Goal: Information Seeking & Learning: Learn about a topic

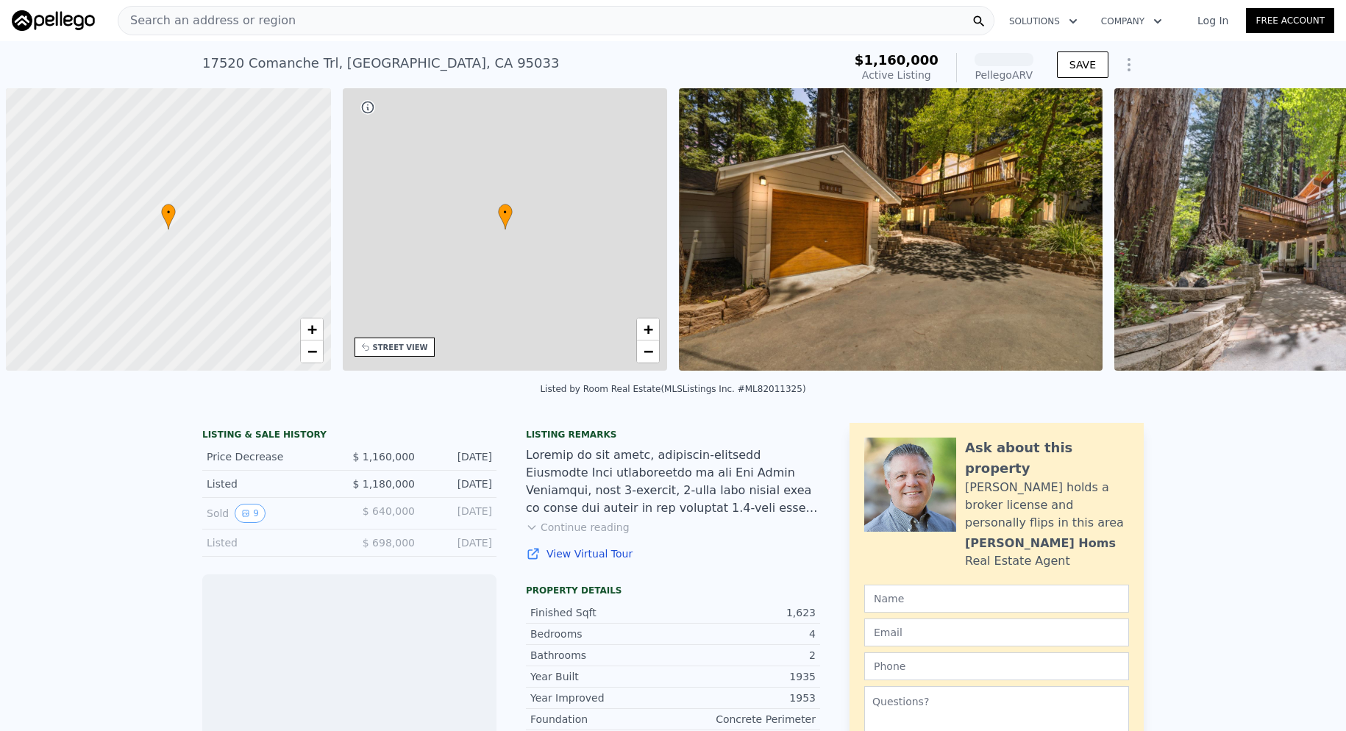
scroll to position [0, 6]
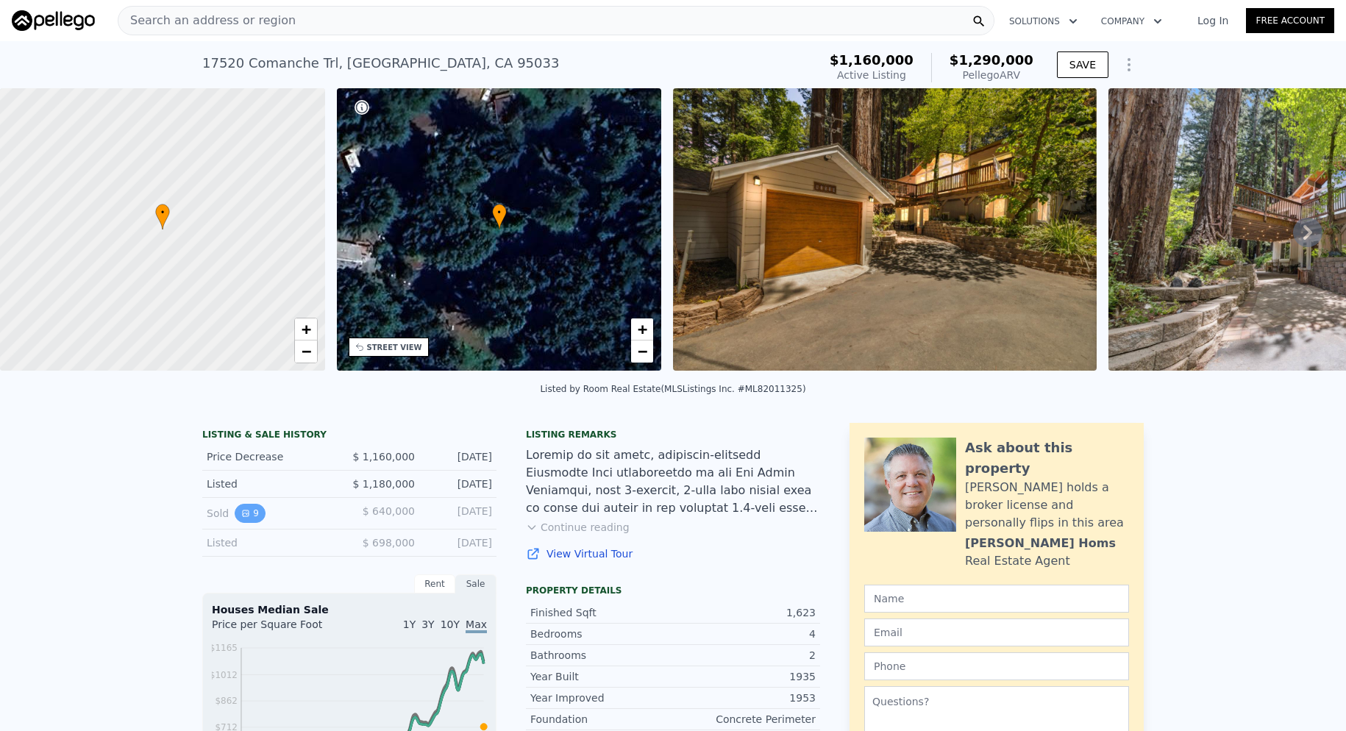
click at [243, 523] on button "9" at bounding box center [250, 513] width 31 height 19
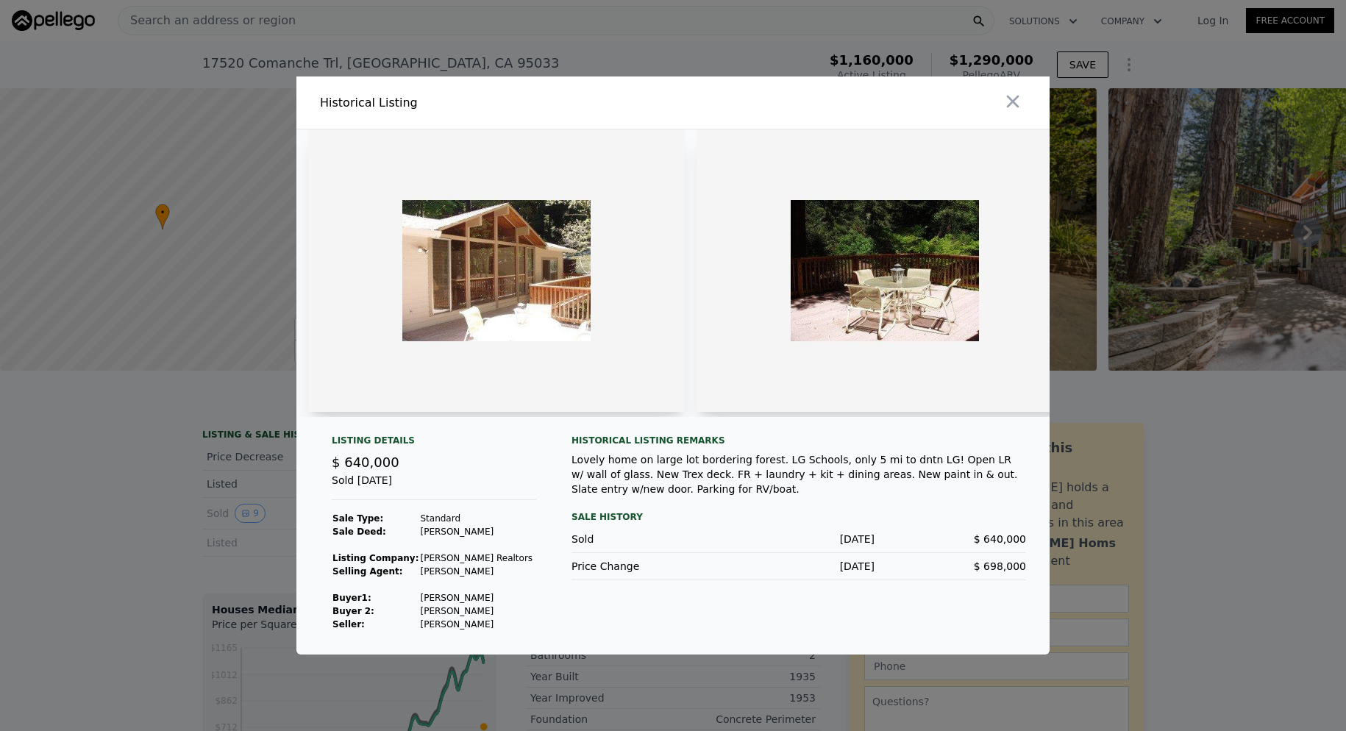
drag, startPoint x: 472, startPoint y: 606, endPoint x: 403, endPoint y: 608, distance: 69.2
click at [403, 605] on tr "Buyer 1 : [PERSON_NAME]" at bounding box center [433, 598] width 202 height 13
drag, startPoint x: 425, startPoint y: 611, endPoint x: 505, endPoint y: 625, distance: 80.7
click at [505, 625] on div "Listing Details $ 640,000 Sold [DATE] Sale Type: Standard Sale Deed: [PERSON_NA…" at bounding box center [434, 533] width 228 height 196
drag, startPoint x: 477, startPoint y: 603, endPoint x: 432, endPoint y: 603, distance: 44.9
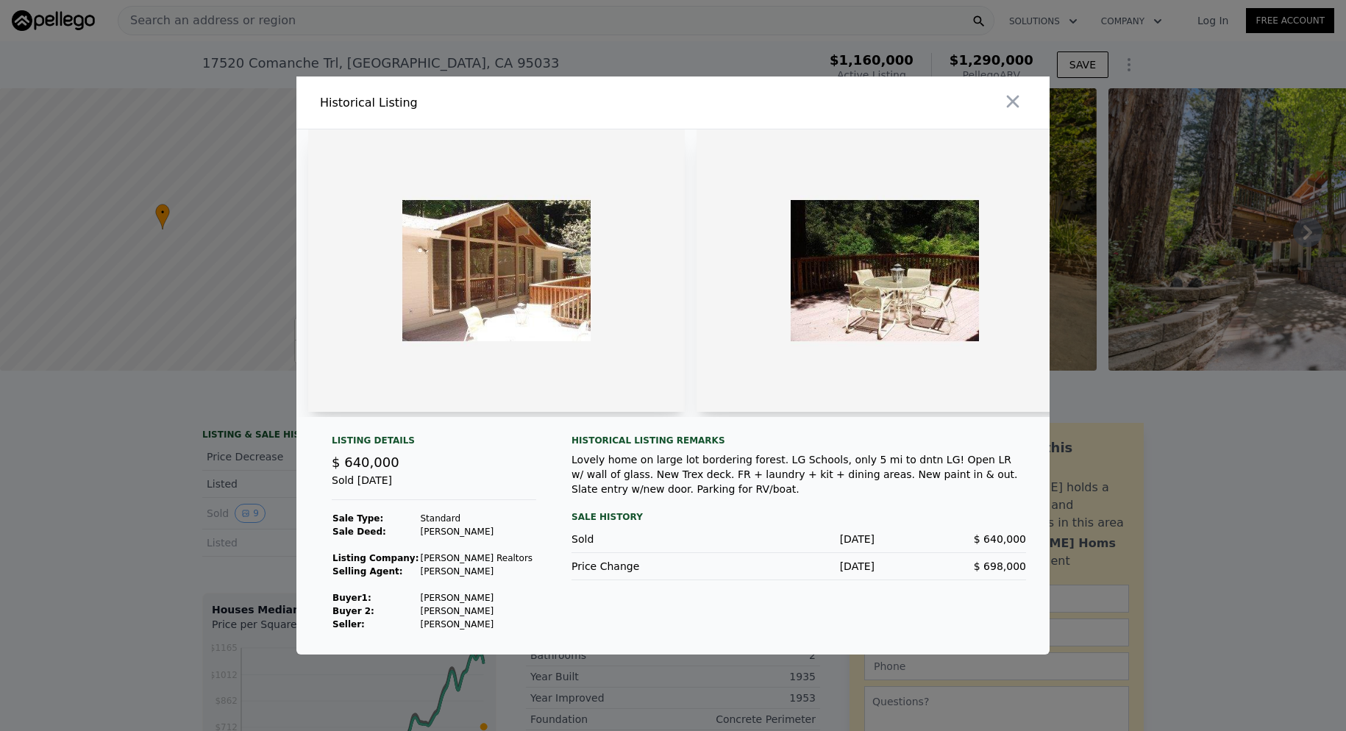
click at [419, 605] on td "[PERSON_NAME]" at bounding box center [476, 598] width 114 height 13
drag, startPoint x: 438, startPoint y: 602, endPoint x: 461, endPoint y: 591, distance: 24.7
click at [461, 591] on td at bounding box center [476, 584] width 114 height 13
drag, startPoint x: 480, startPoint y: 606, endPoint x: 412, endPoint y: 599, distance: 68.8
click at [419, 599] on td "[PERSON_NAME]" at bounding box center [476, 598] width 114 height 13
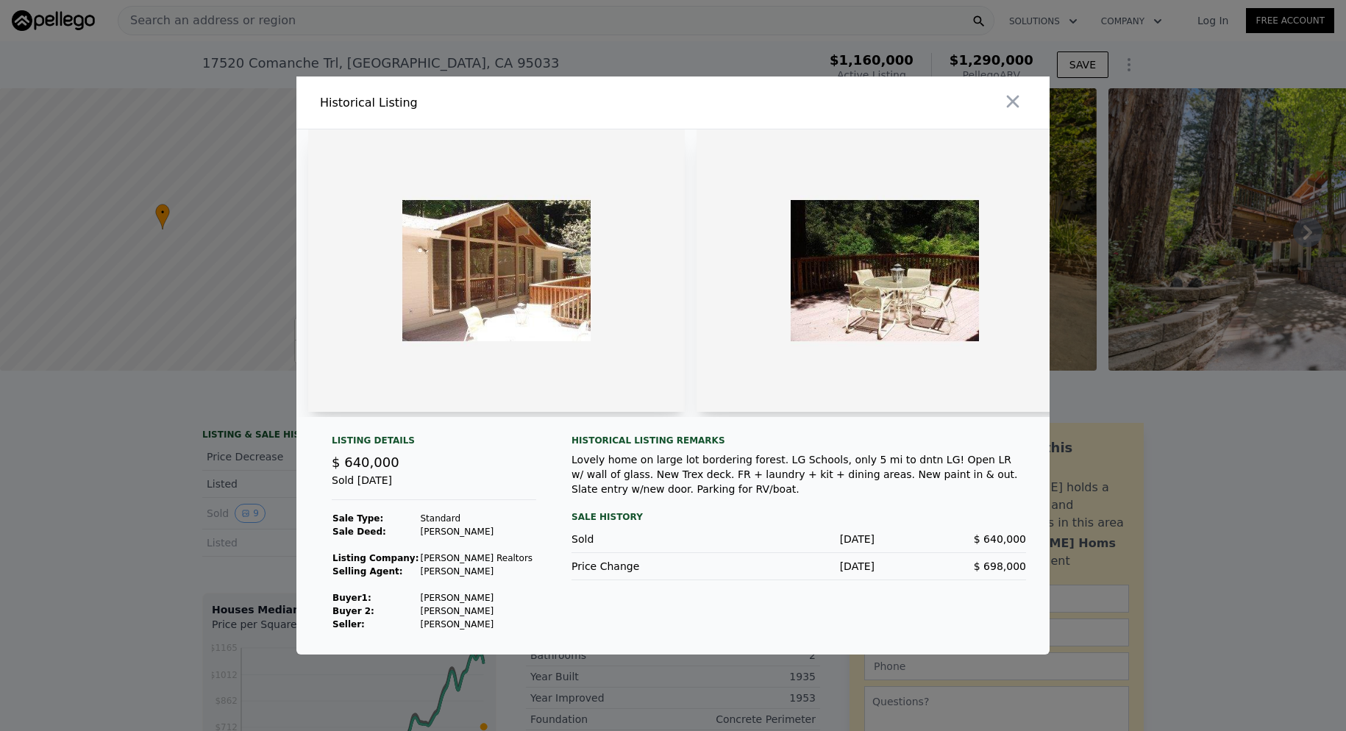
copy td "[PERSON_NAME]"
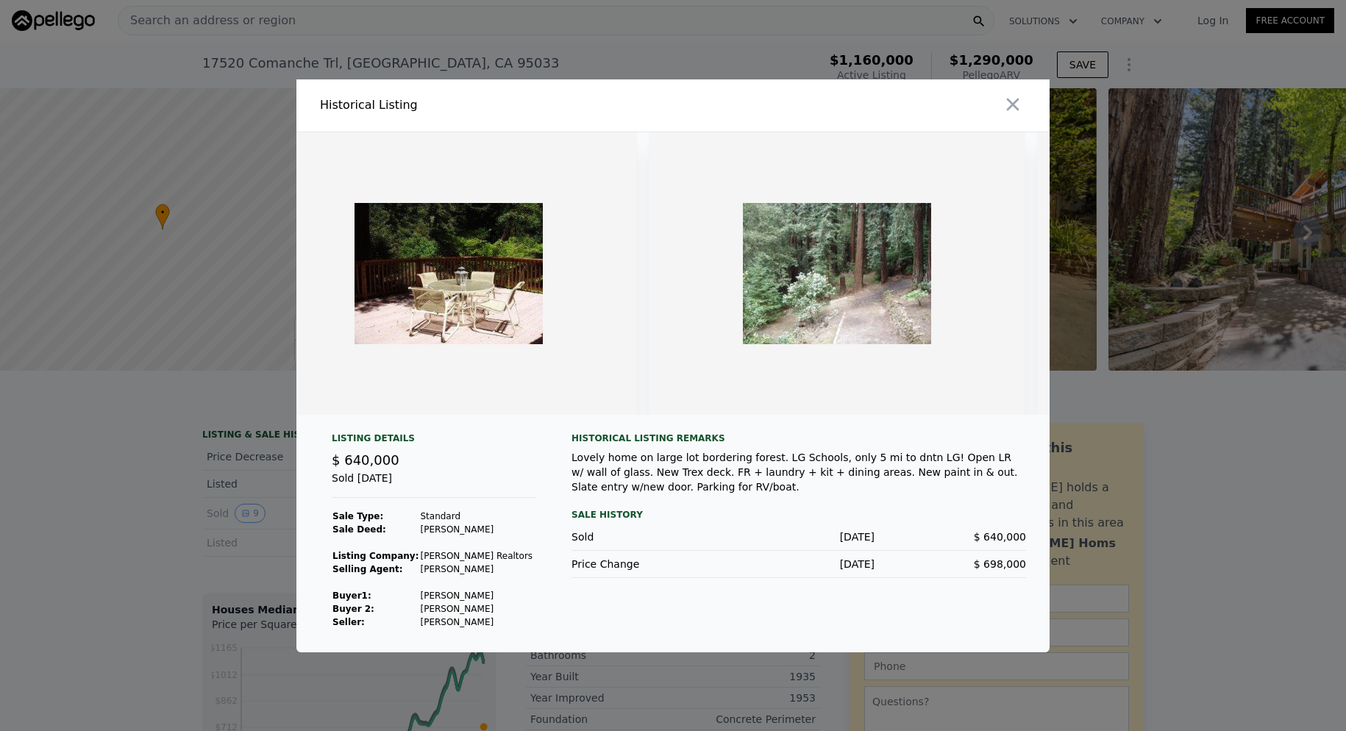
scroll to position [0, 0]
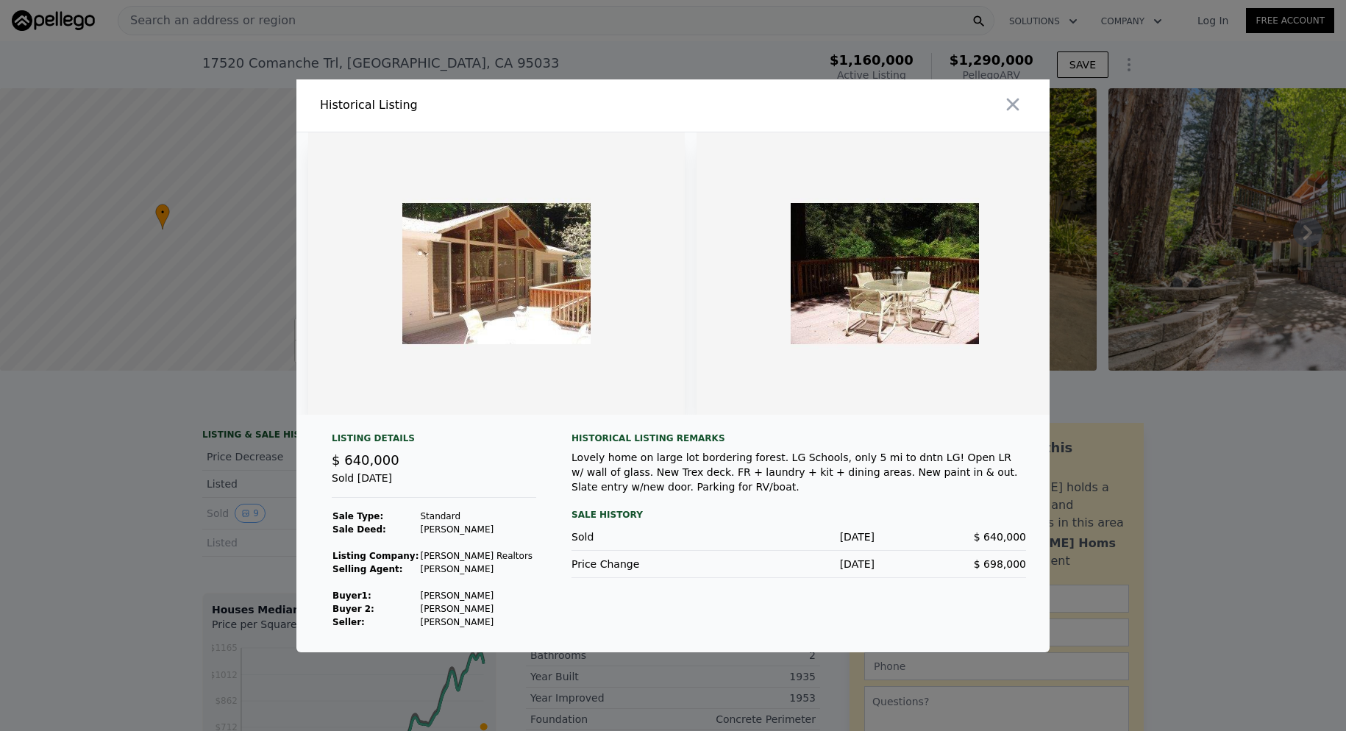
click at [1090, 492] on div at bounding box center [673, 365] width 1346 height 731
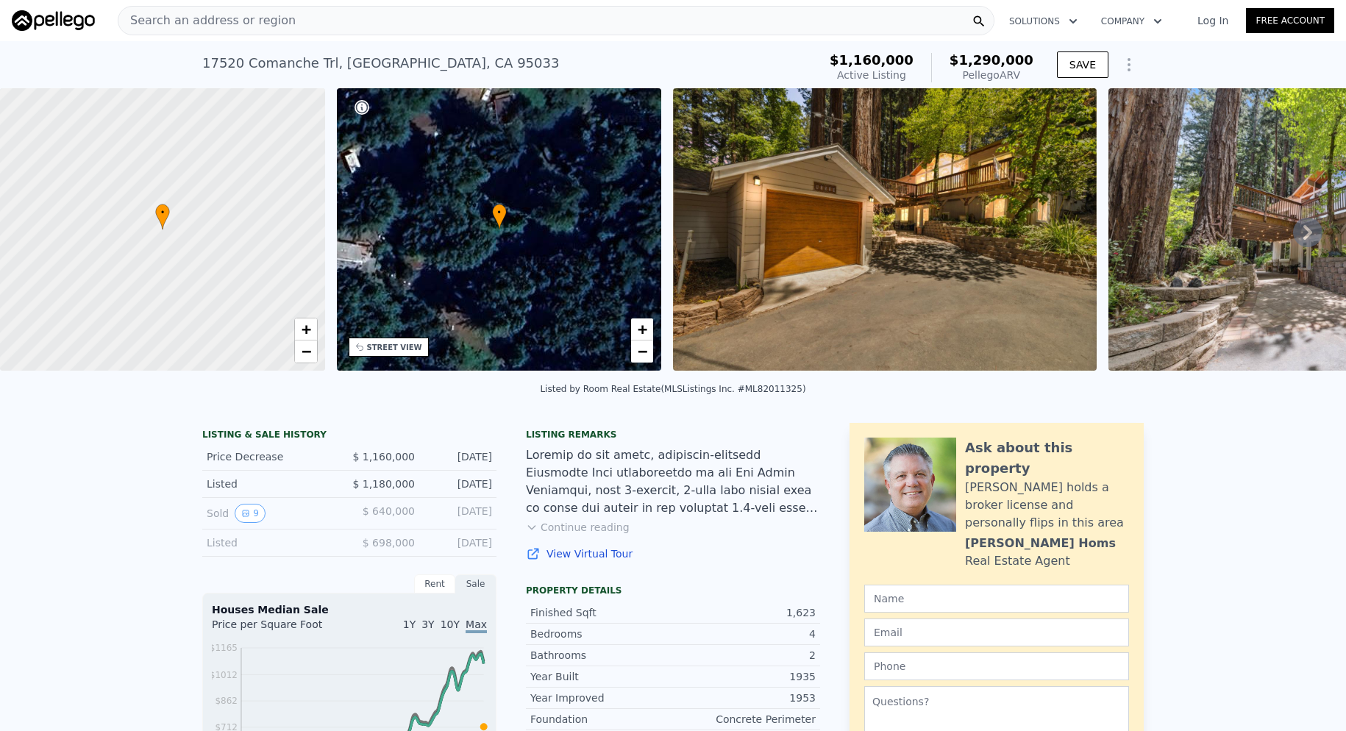
click at [302, 15] on div "Search an address or region" at bounding box center [556, 20] width 877 height 29
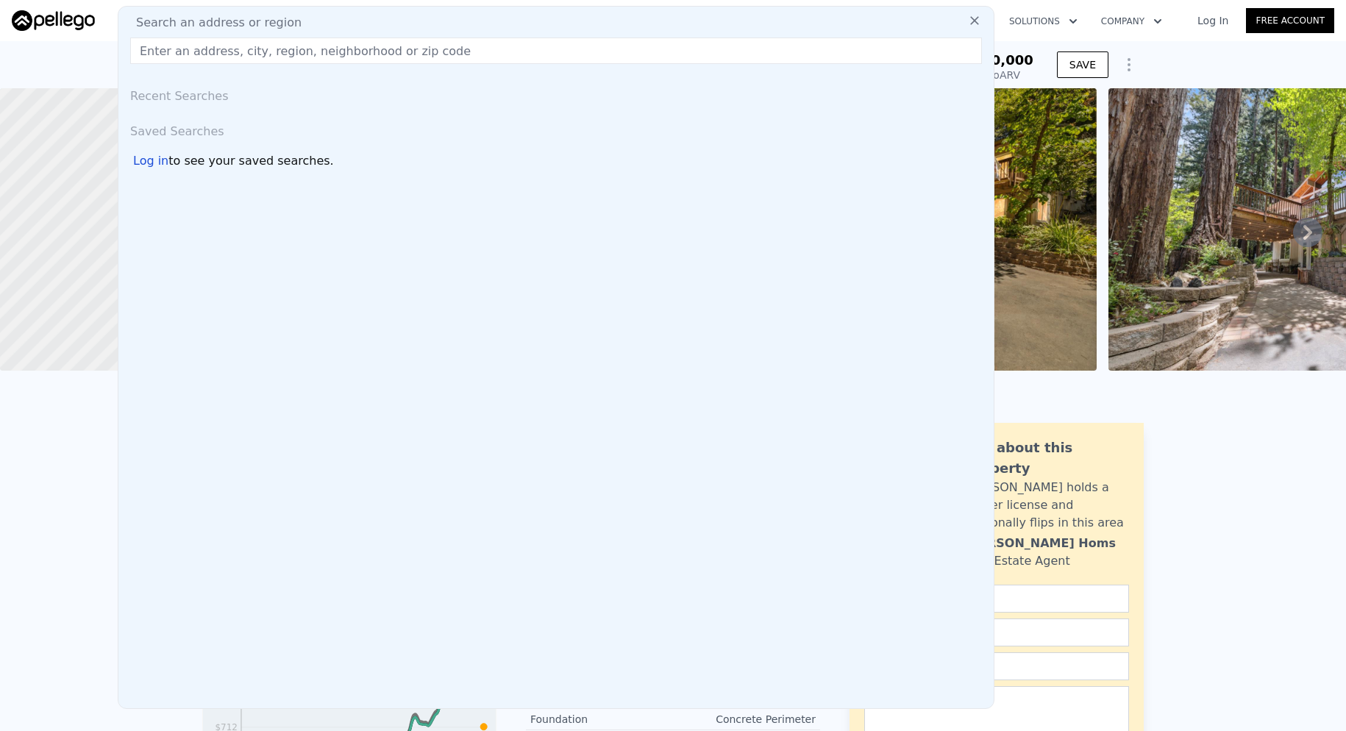
drag, startPoint x: 302, startPoint y: 15, endPoint x: 250, endPoint y: 74, distance: 78.8
click at [254, 67] on div "Search an address or region Recent Searches Saved Searches Log in to see your s…" at bounding box center [556, 357] width 877 height 703
paste input "[STREET_ADDRESS]"
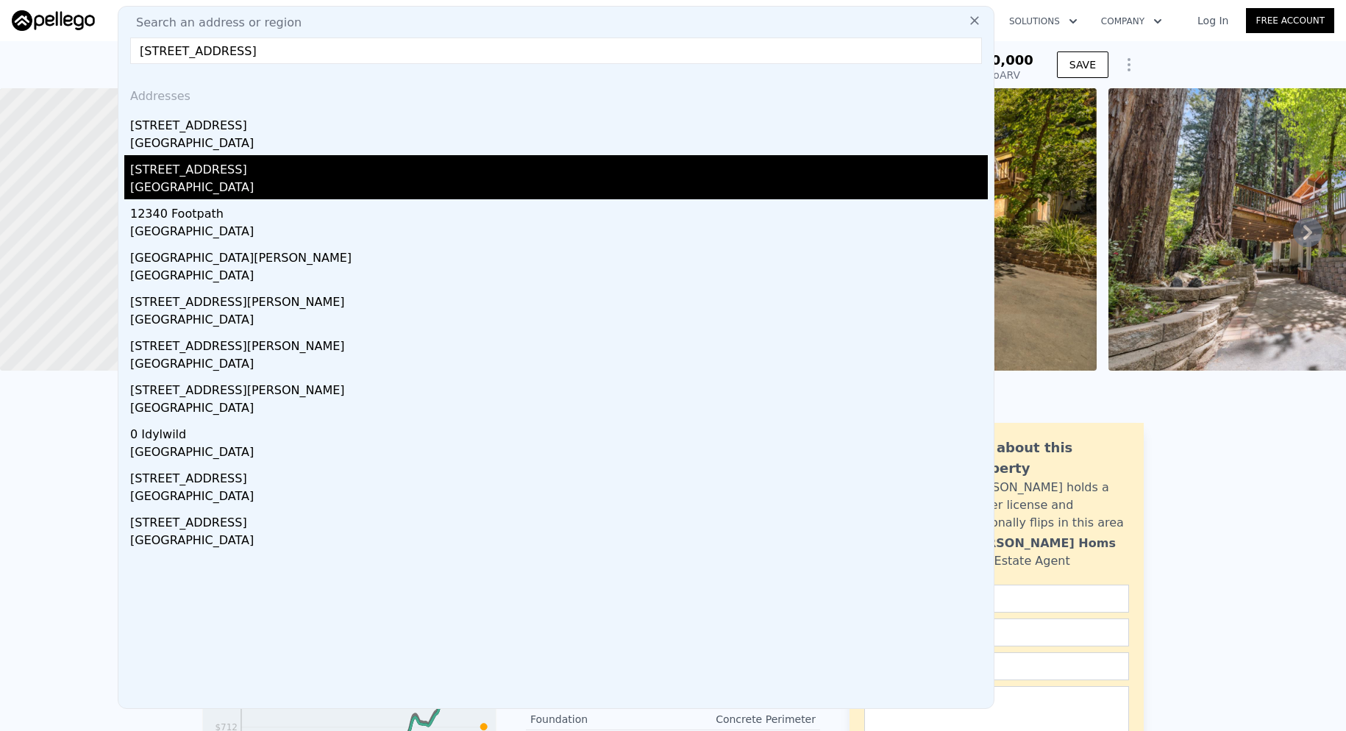
type input "[STREET_ADDRESS]"
click at [248, 174] on div "[STREET_ADDRESS]" at bounding box center [559, 167] width 858 height 24
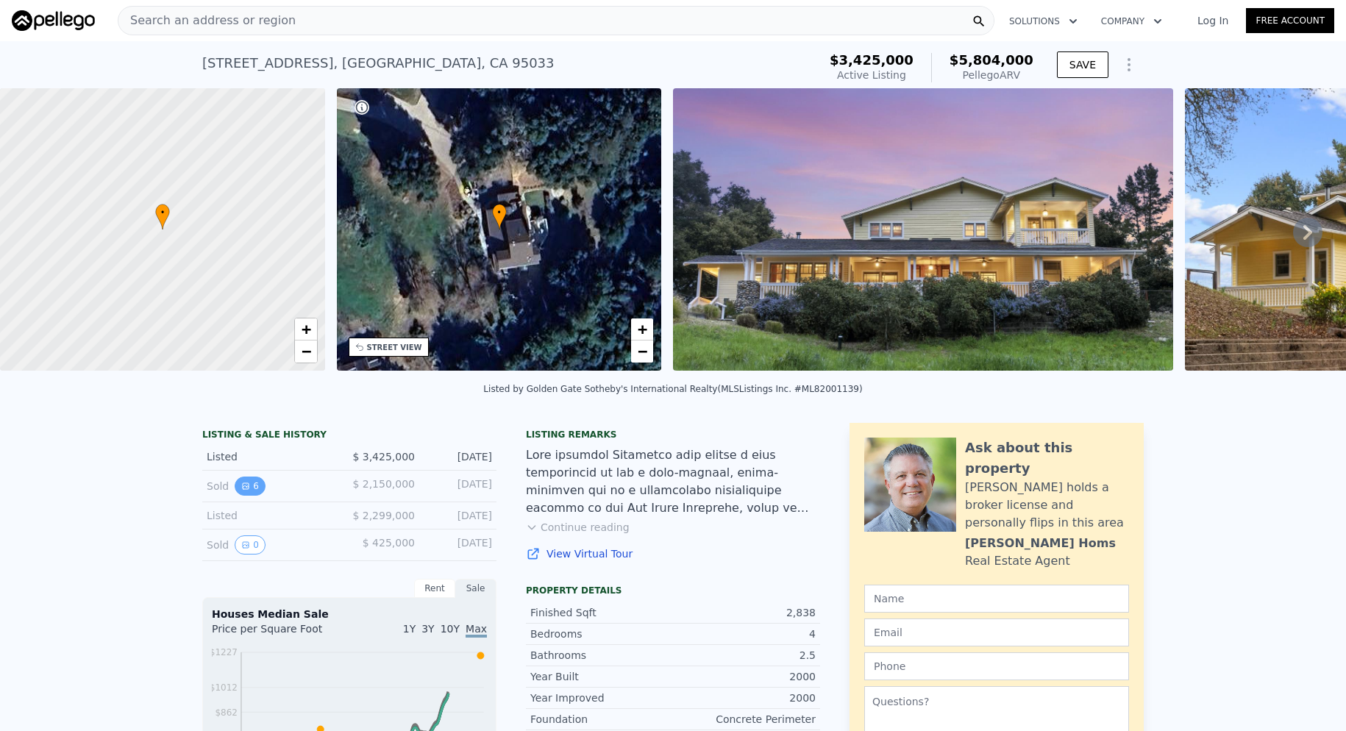
click at [243, 489] on icon "View historical data" at bounding box center [246, 486] width 6 height 6
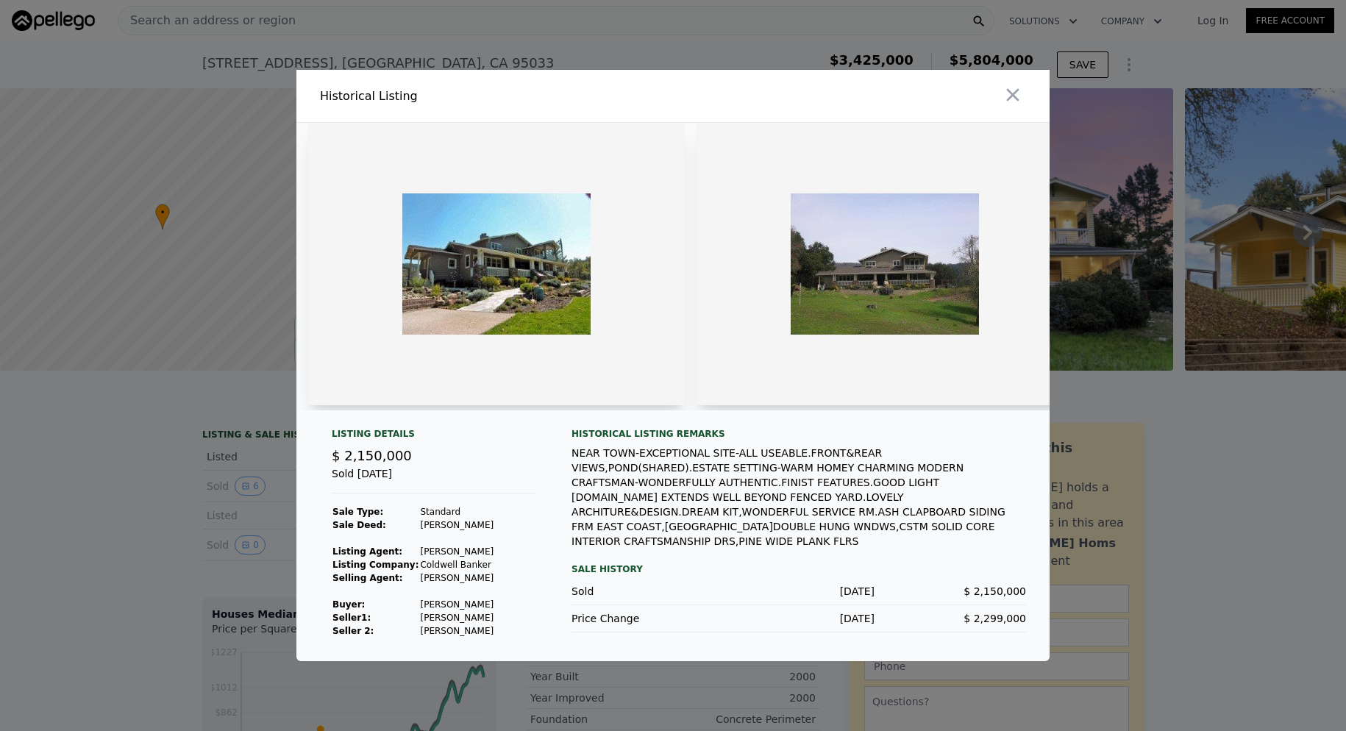
click at [564, 288] on img at bounding box center [496, 264] width 377 height 283
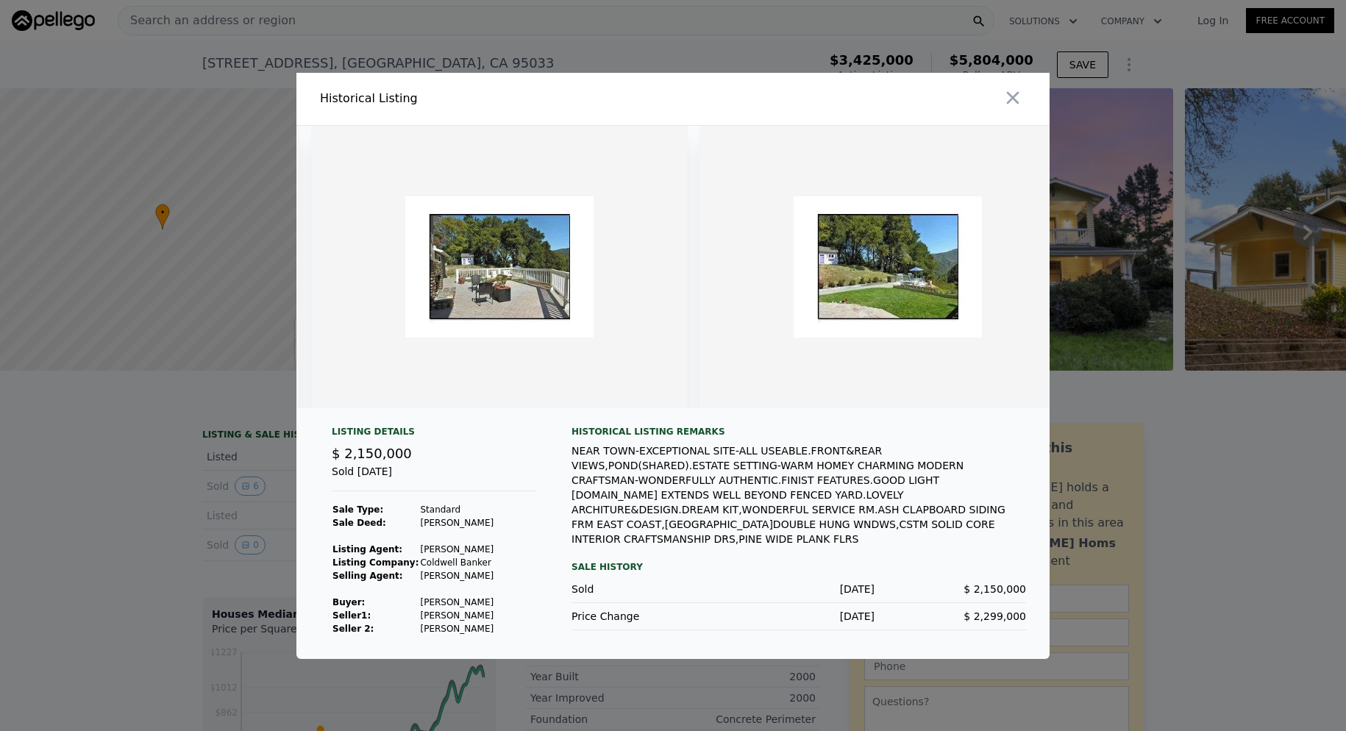
scroll to position [0, 1601]
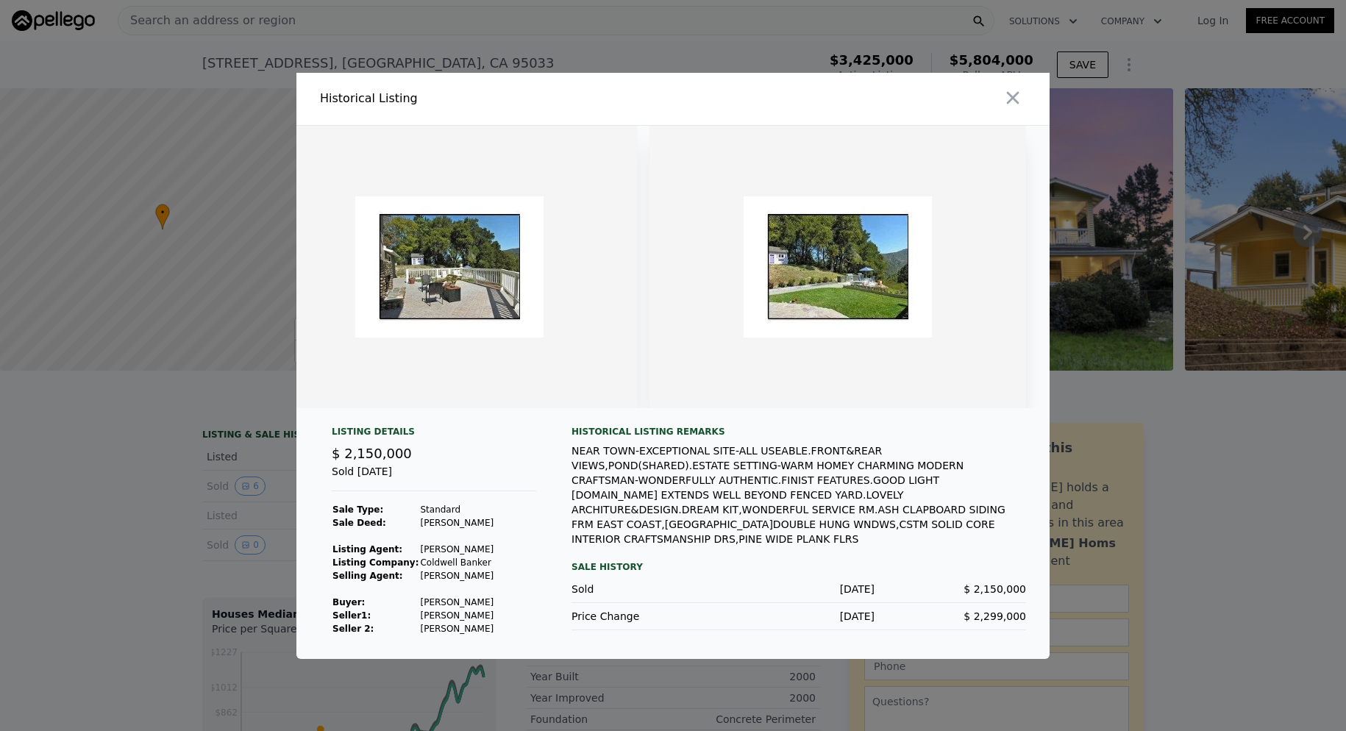
click at [1146, 410] on div at bounding box center [673, 365] width 1346 height 731
